Goal: Find specific page/section: Find specific page/section

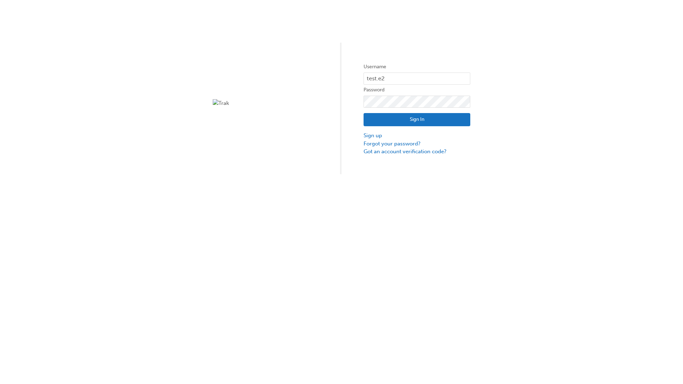
type input "test.e2e.user14"
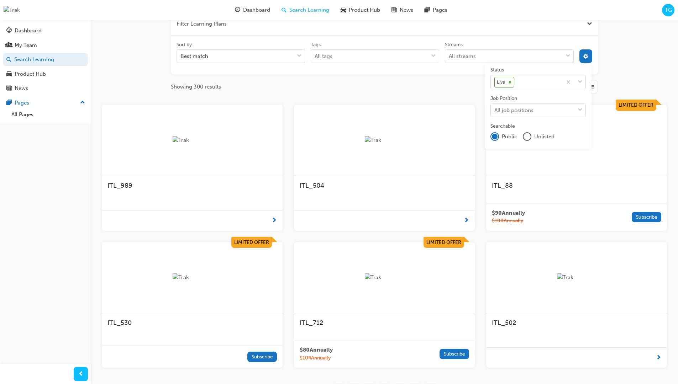
scroll to position [128, 0]
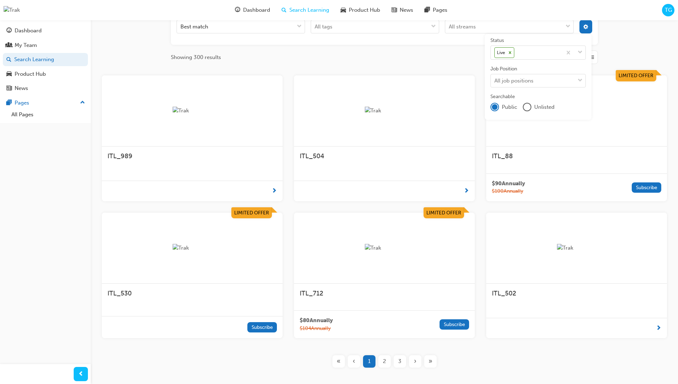
click at [449, 30] on input "Streams All streams" at bounding box center [449, 26] width 1 height 6
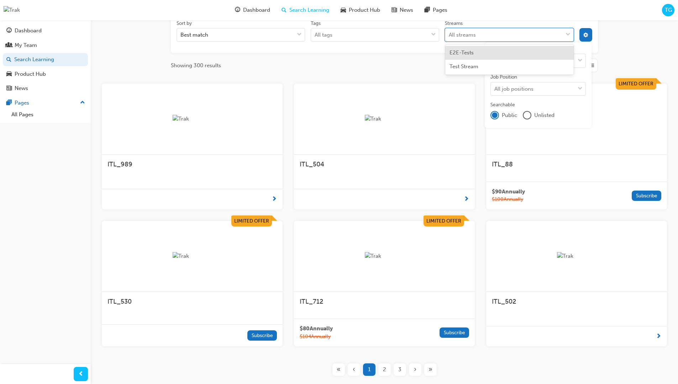
click at [449, 35] on input "Streams option E2E-Tests focused, 1 of 2. 2 results available. Use Up and Down …" at bounding box center [449, 35] width 1 height 6
click at [463, 35] on input "Streams 0 results available for search term Produ. Select is focused ,type to r…" at bounding box center [456, 35] width 15 height 6
